Goal: Transaction & Acquisition: Purchase product/service

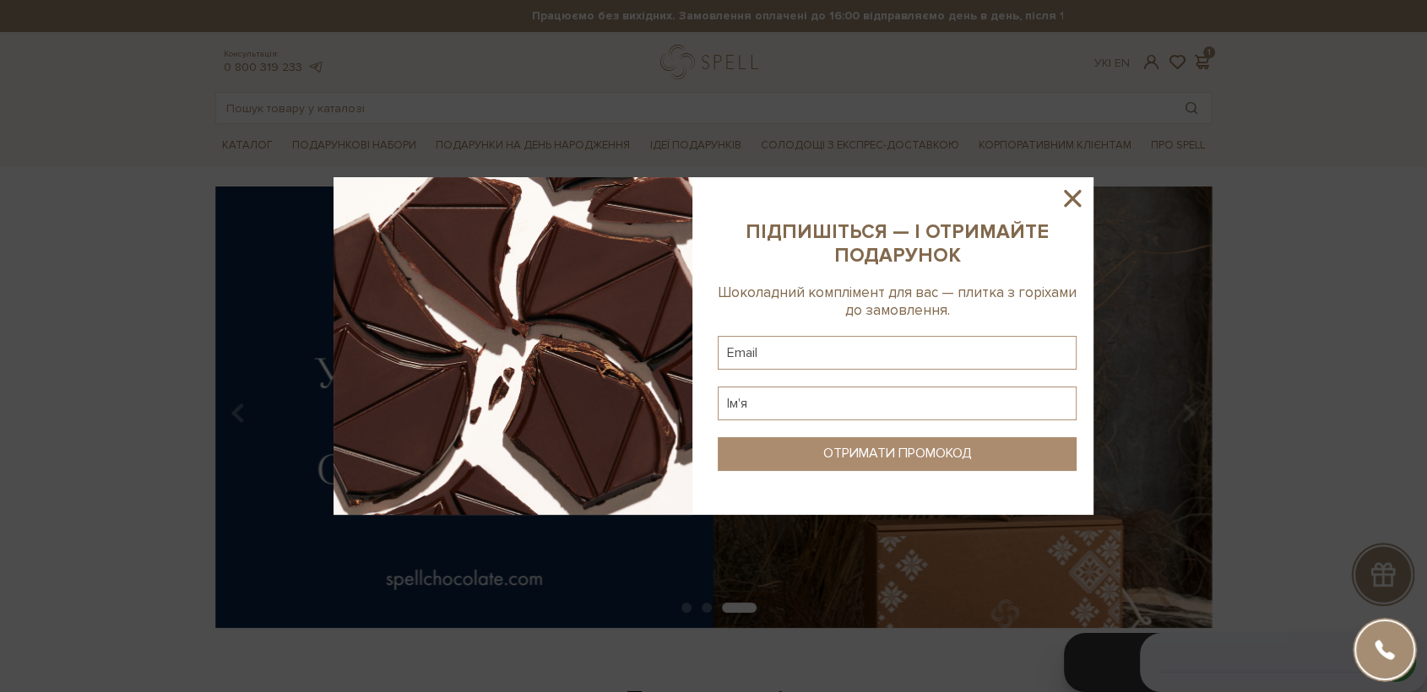
click at [1067, 190] on icon at bounding box center [1072, 198] width 29 height 29
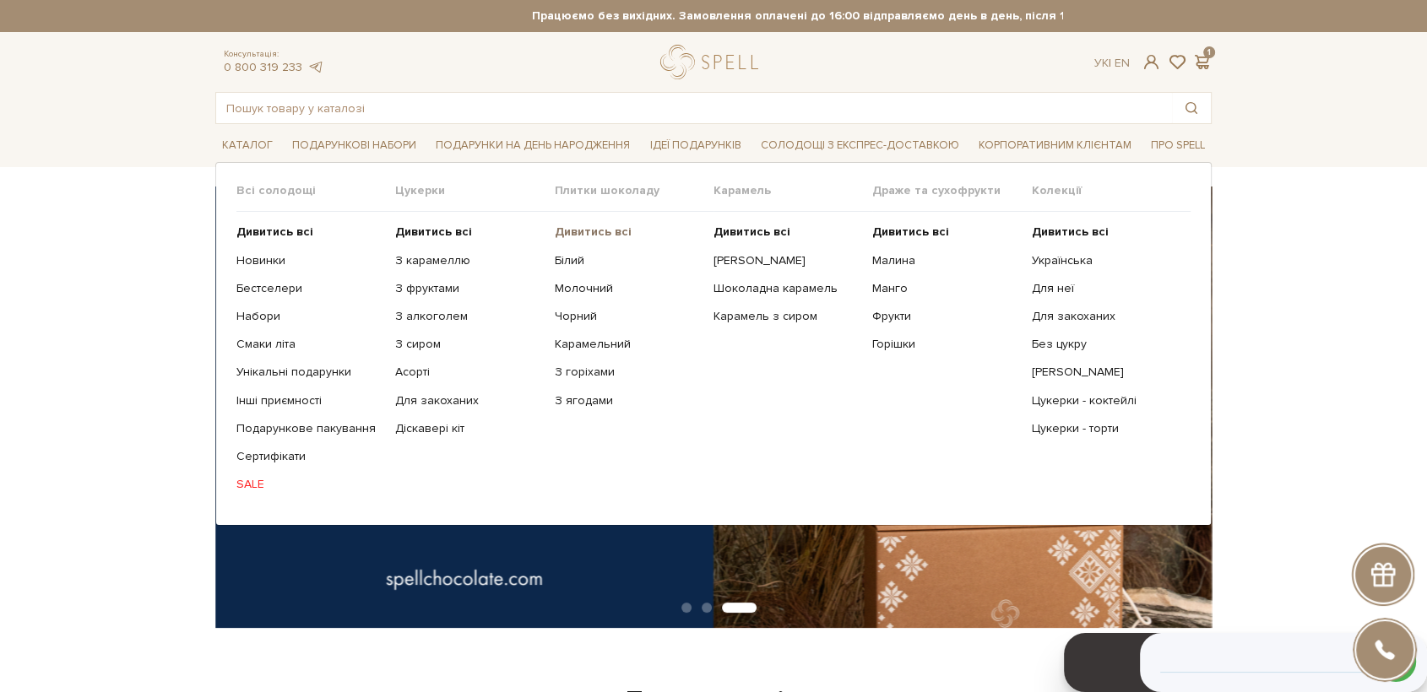
click at [625, 233] on b "Дивитись всі" at bounding box center [593, 232] width 77 height 14
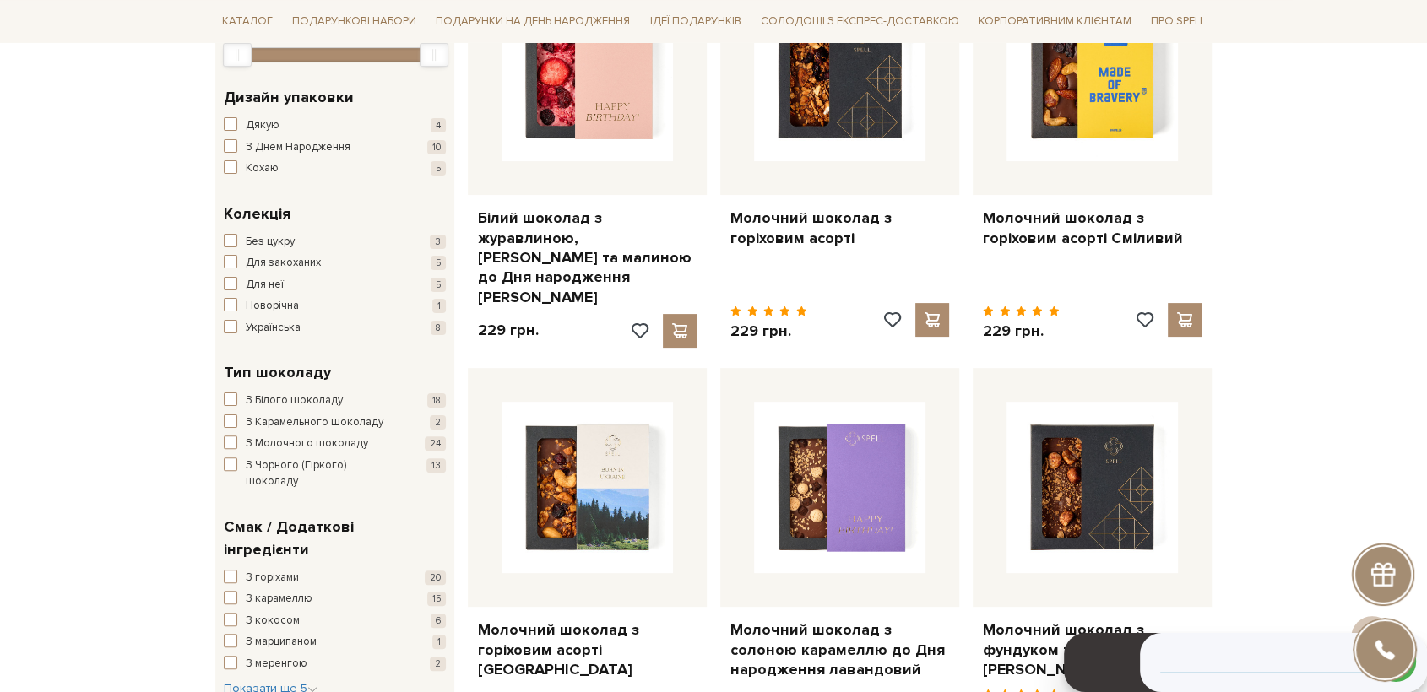
scroll to position [468, 0]
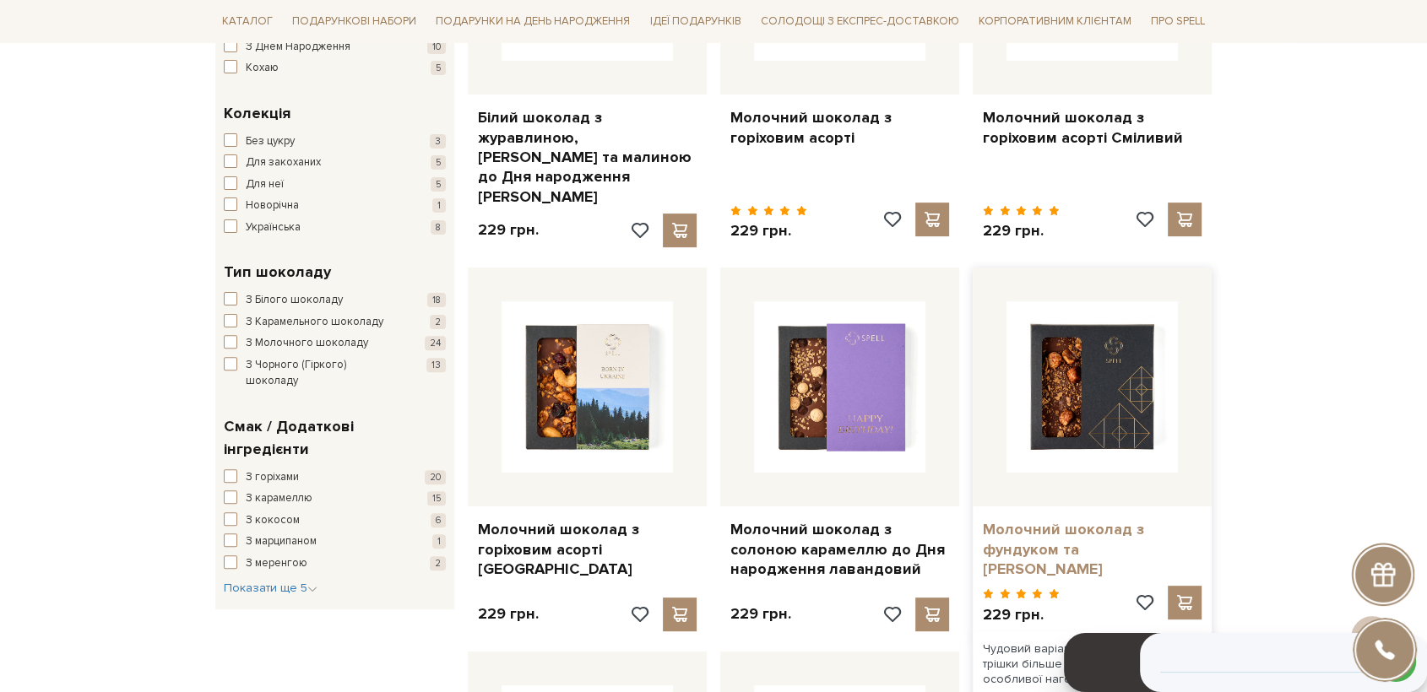
click at [1080, 522] on link "Молочний шоколад з фундуком та [PERSON_NAME]" at bounding box center [1092, 549] width 219 height 59
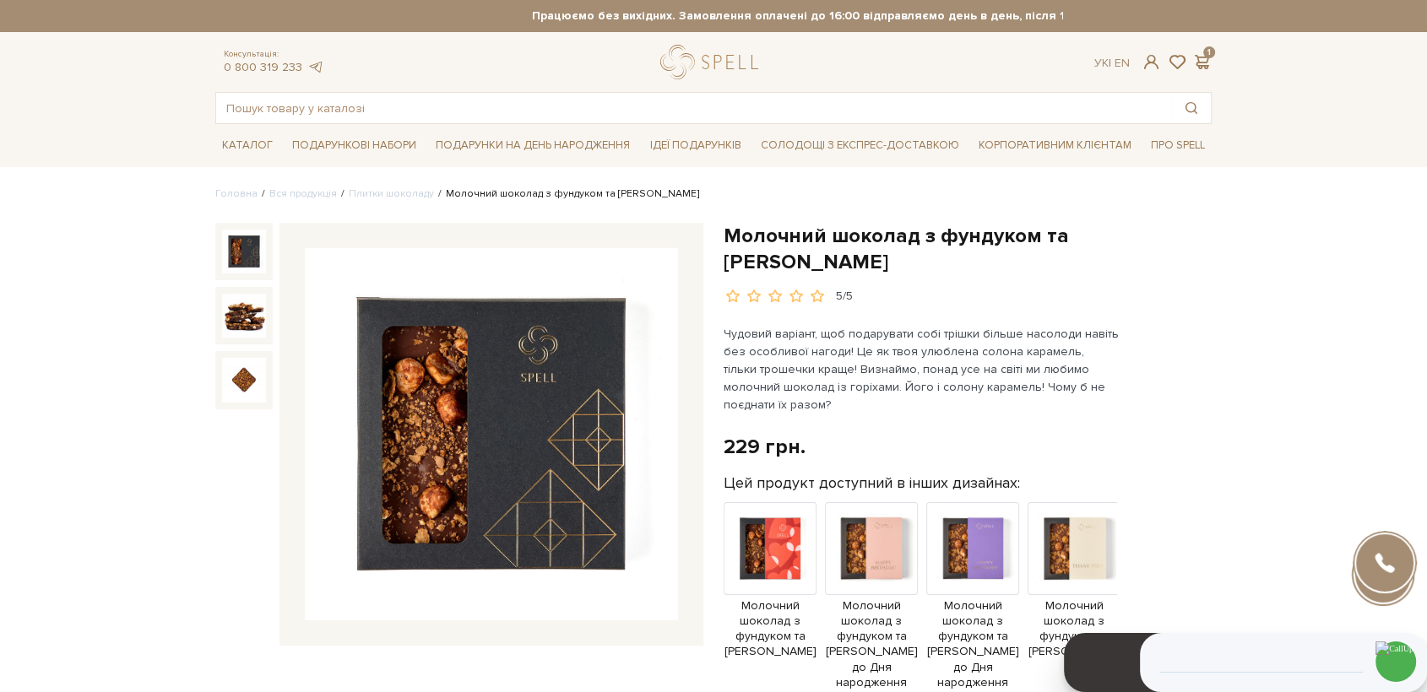
drag, startPoint x: 797, startPoint y: 257, endPoint x: 724, endPoint y: 228, distance: 78.4
click at [724, 228] on h1 "Молочний шоколад з фундуком та [PERSON_NAME]" at bounding box center [967, 249] width 488 height 52
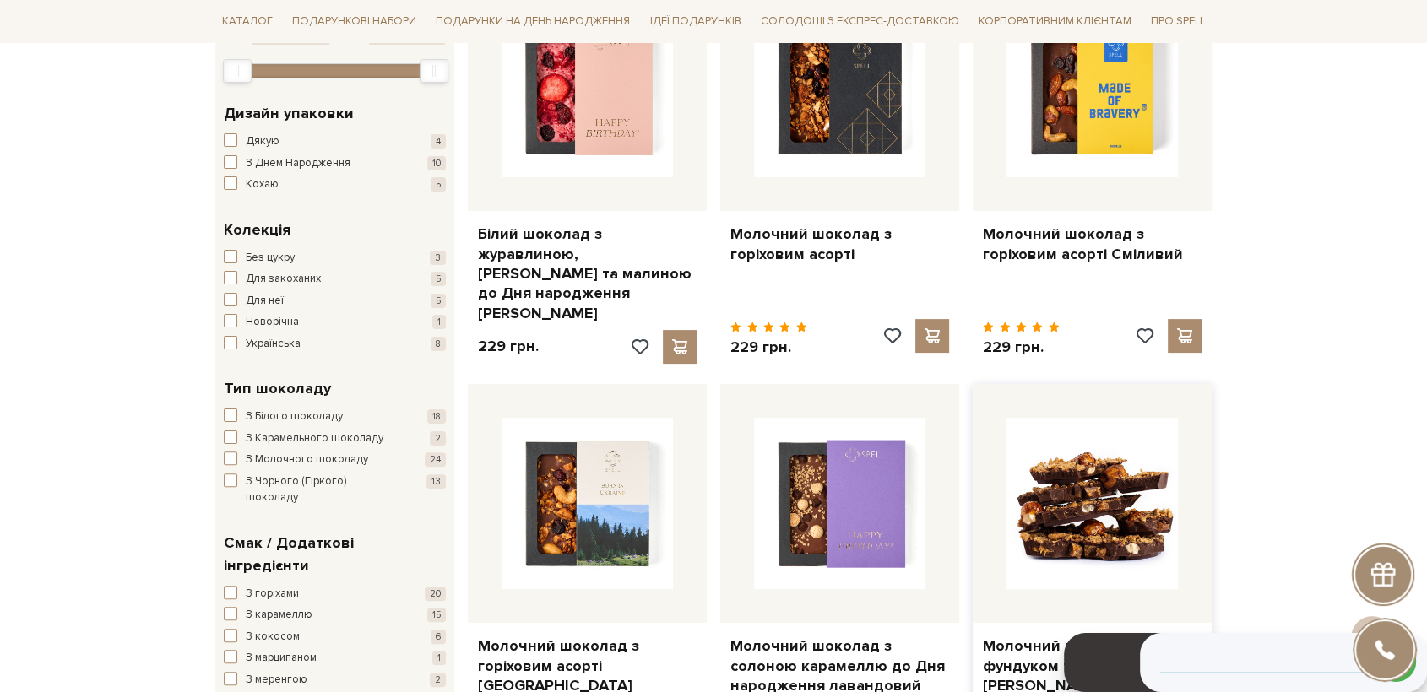
scroll to position [562, 0]
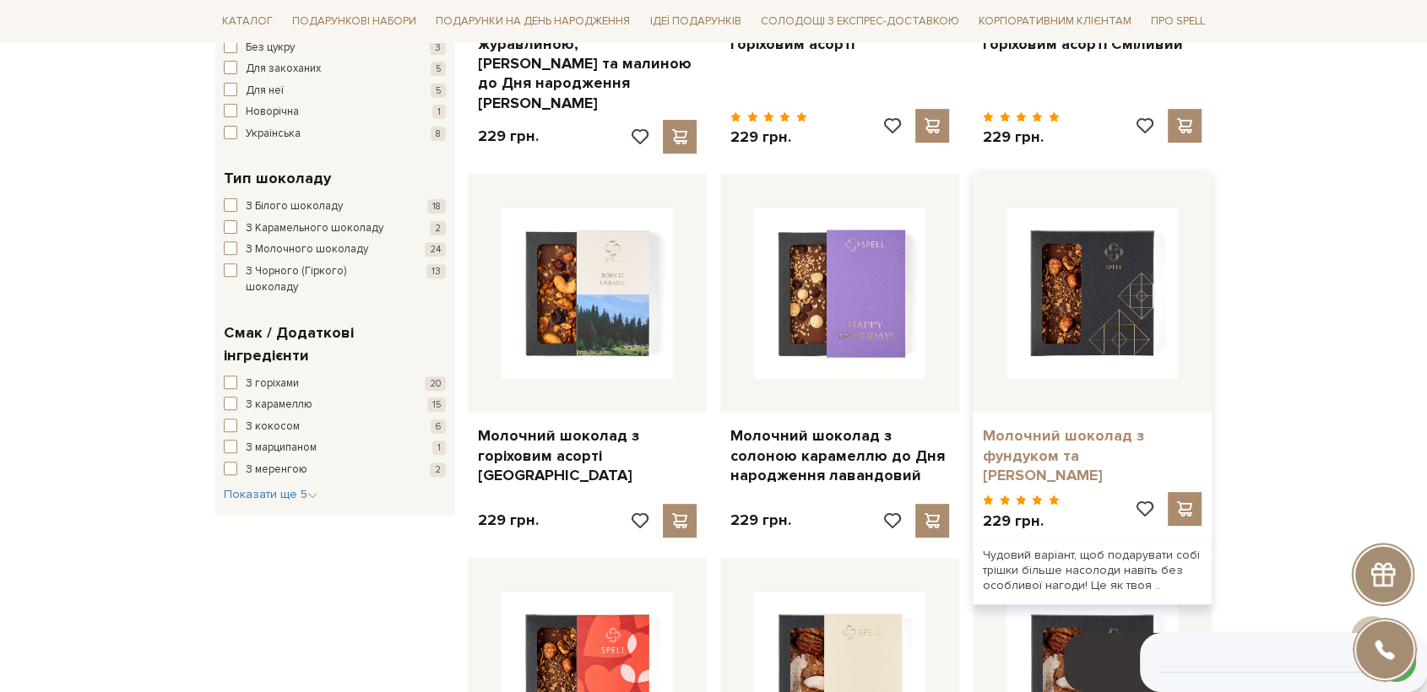
click at [1026, 434] on link "Молочний шоколад з фундуком та [PERSON_NAME]" at bounding box center [1092, 455] width 219 height 59
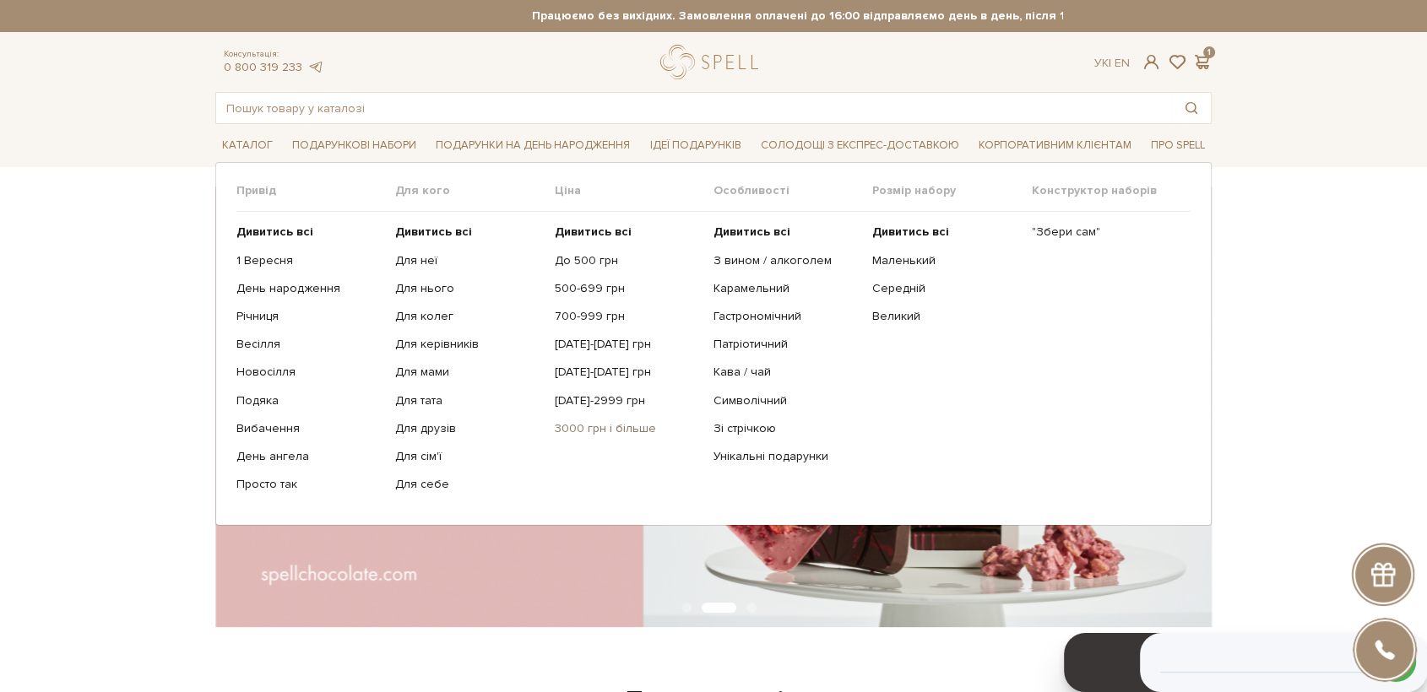
click at [621, 430] on link "3000 грн і більше" at bounding box center [628, 428] width 146 height 15
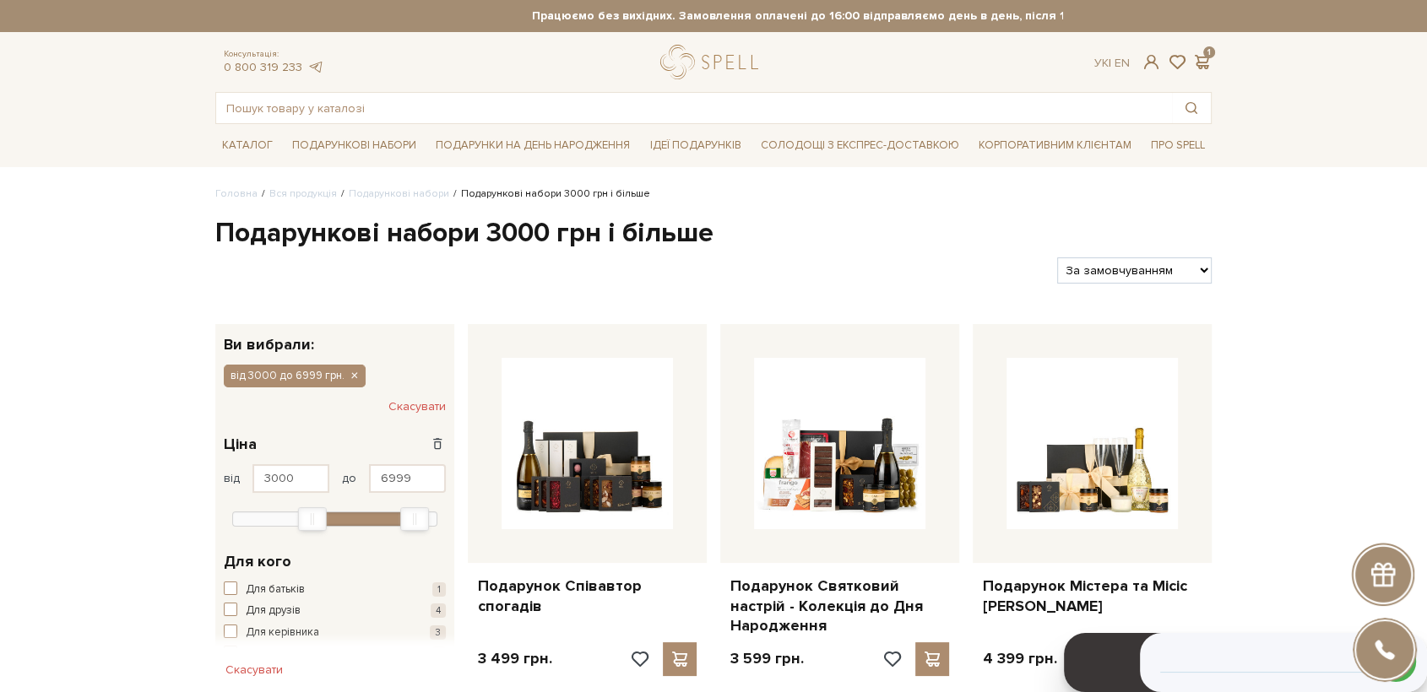
click at [1101, 273] on select "За замовчуванням За Ціною (зростання) За Ціною (зменшення) Новинки За популярні…" at bounding box center [1134, 270] width 154 height 26
select select "https://spellchocolate.com/our-productions/podarunkovi-box/3000?sort=p.price&or…"
click at [1057, 257] on select "За замовчуванням За Ціною (зростання) За Ціною (зменшення) Новинки За популярні…" at bounding box center [1134, 270] width 154 height 26
